Goal: Task Accomplishment & Management: Manage account settings

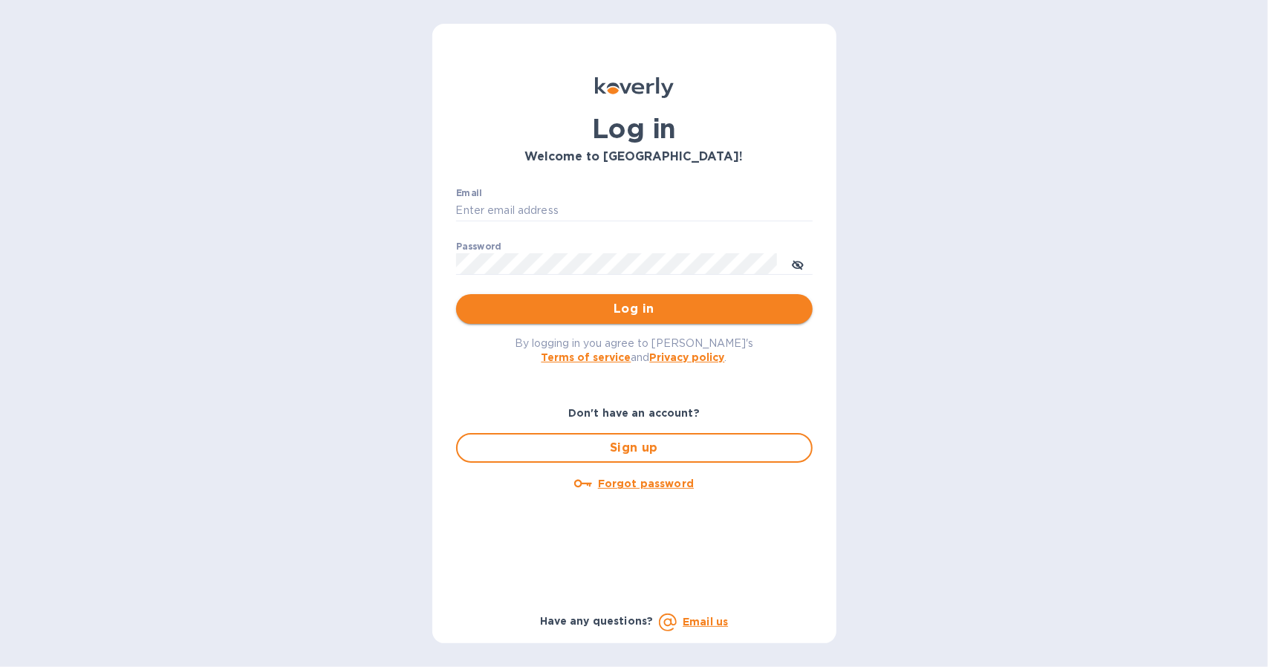
type input "[EMAIL_ADDRESS][DOMAIN_NAME]"
click at [582, 302] on span "Log in" at bounding box center [634, 309] width 333 height 18
